Goal: Information Seeking & Learning: Learn about a topic

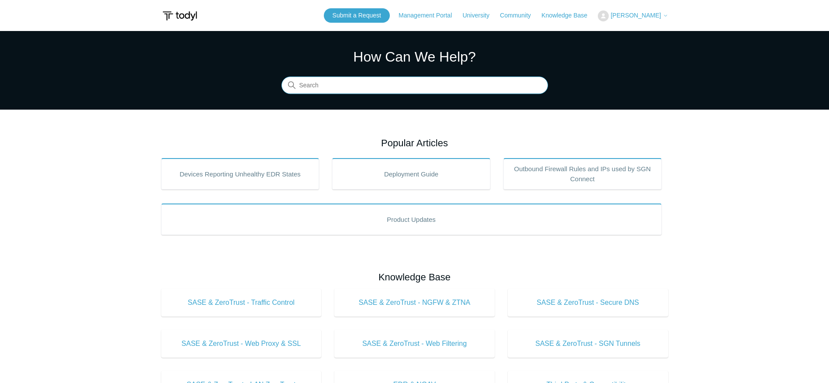
click at [336, 83] on input "Search" at bounding box center [414, 85] width 267 height 17
type input "addigy"
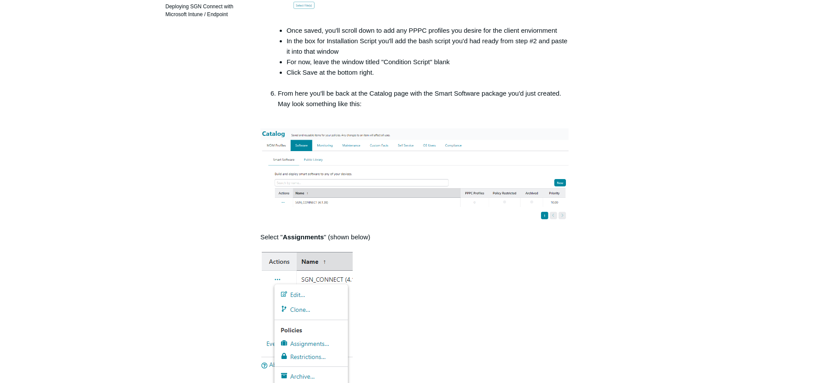
scroll to position [306, 0]
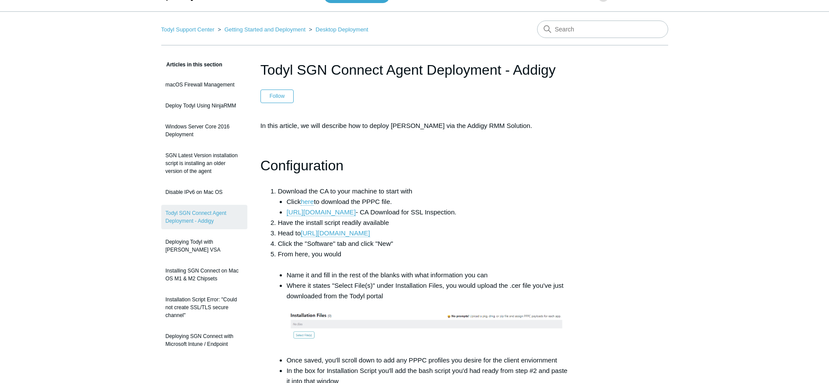
scroll to position [0, 0]
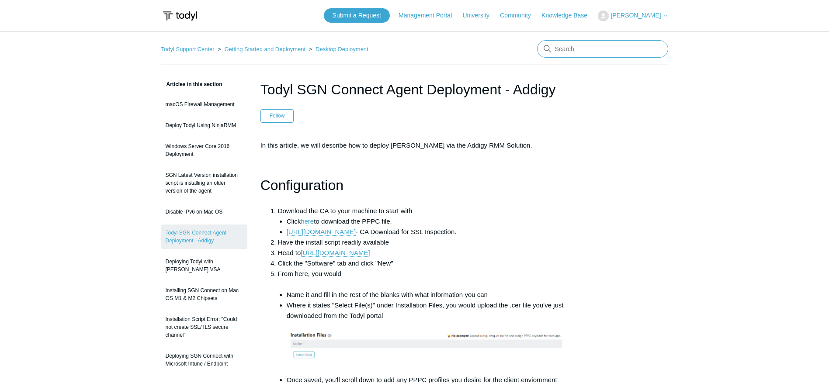
drag, startPoint x: 561, startPoint y: 51, endPoint x: 556, endPoint y: 51, distance: 5.3
click at [562, 51] on input "Search" at bounding box center [602, 48] width 131 height 17
type input "mac install"
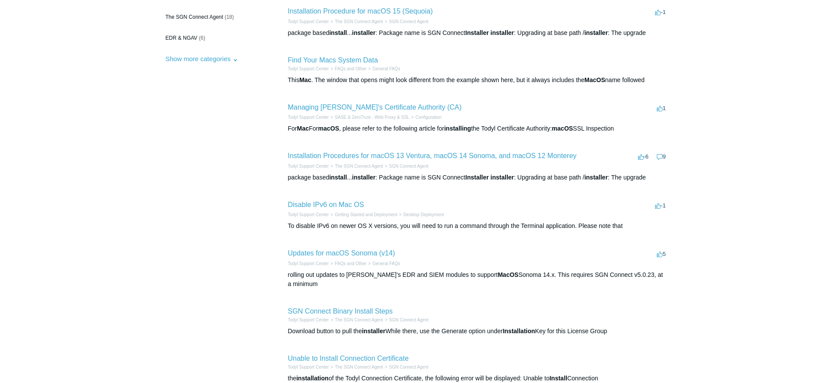
scroll to position [131, 0]
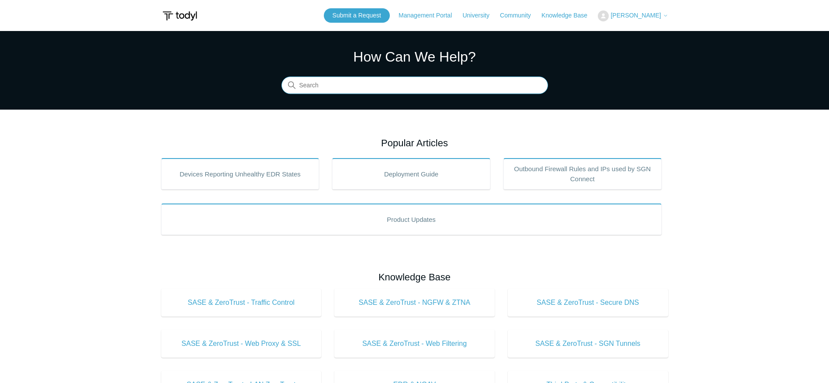
click at [303, 86] on input "Search" at bounding box center [414, 85] width 267 height 17
type input "threat"
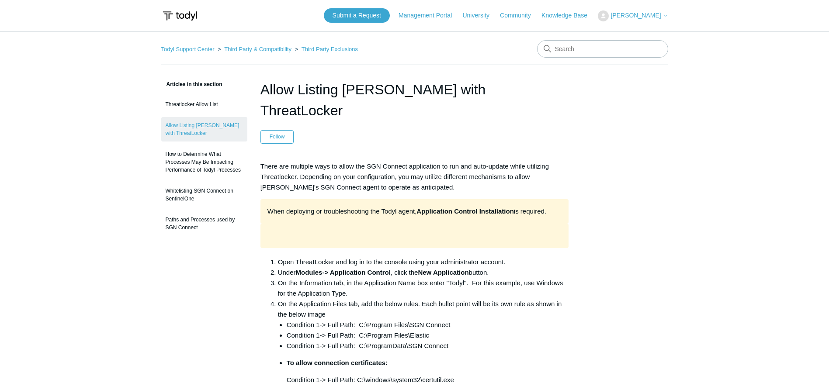
drag, startPoint x: 663, startPoint y: 321, endPoint x: 644, endPoint y: 306, distance: 24.3
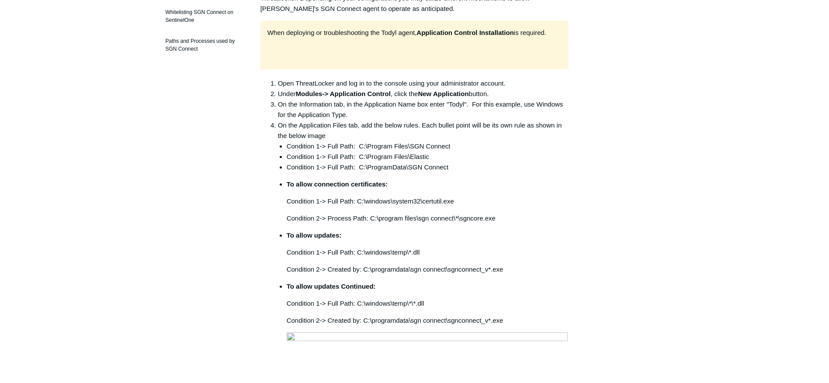
scroll to position [175, 0]
